Goal: Task Accomplishment & Management: Manage account settings

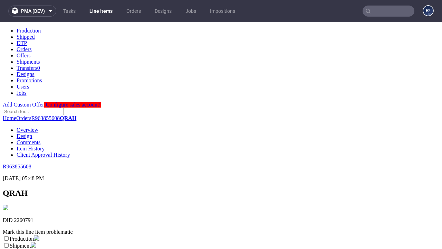
scroll to position [122, 0]
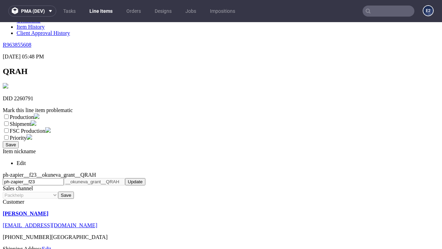
select select "dtp_ca_needed"
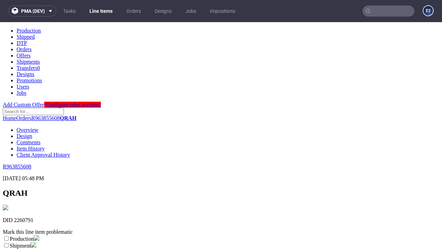
scroll to position [0, 0]
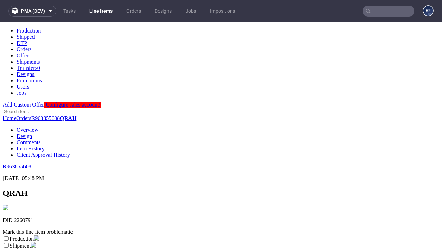
checkbox input "true"
